Goal: Task Accomplishment & Management: Manage account settings

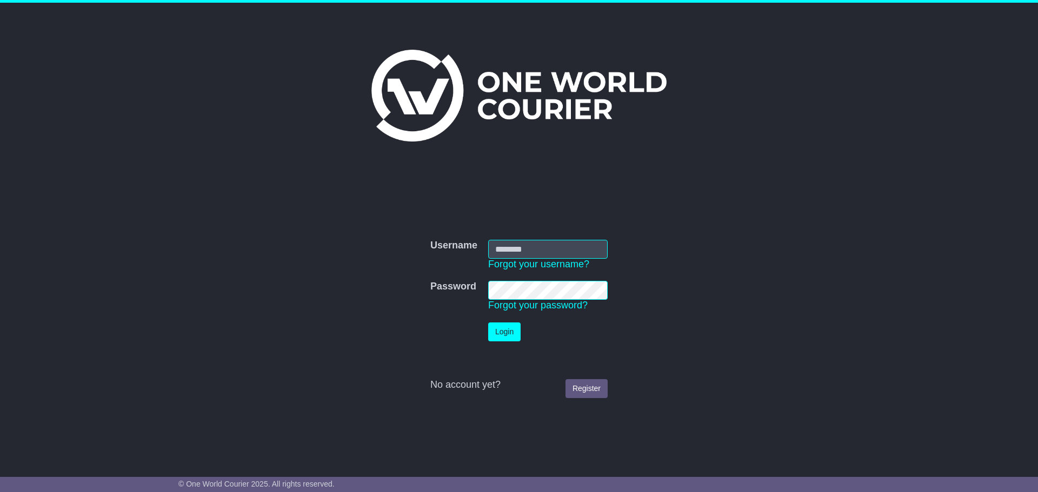
type input "**********"
click at [504, 341] on button "Login" at bounding box center [504, 332] width 32 height 19
